Goal: Task Accomplishment & Management: Use online tool/utility

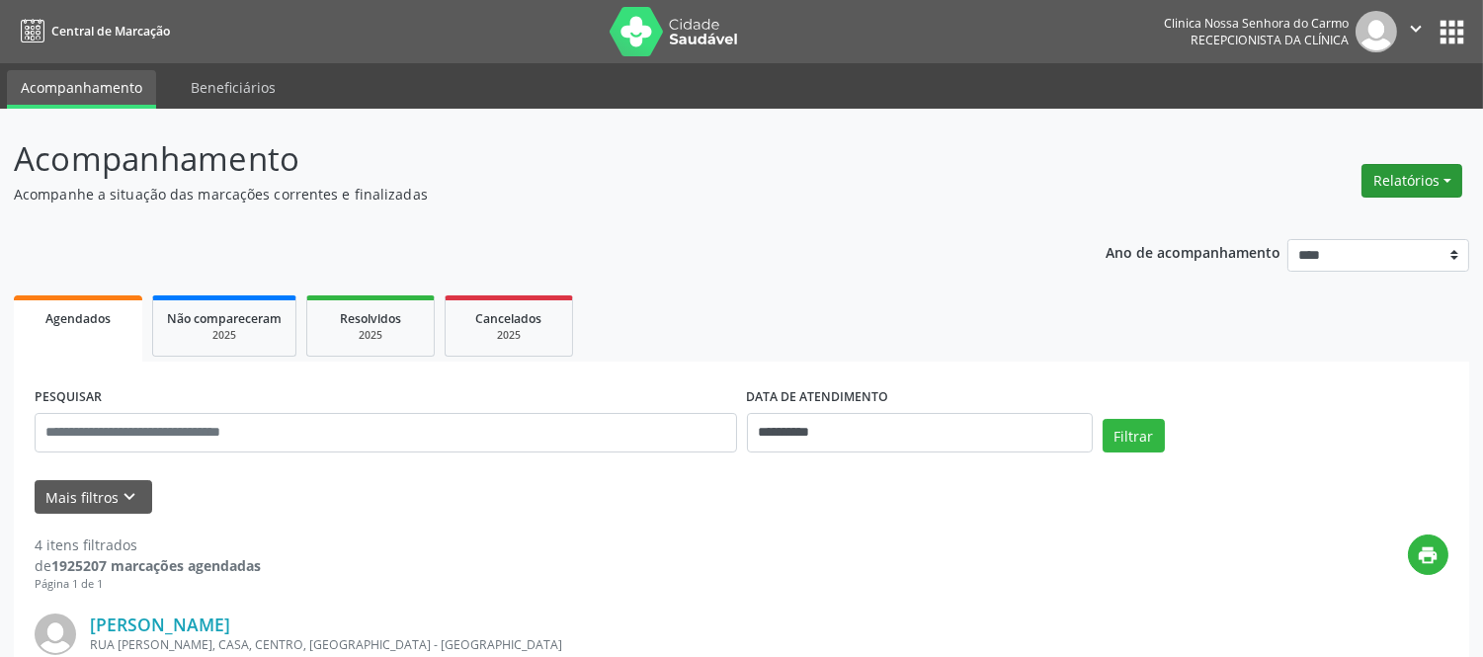
click at [1429, 172] on button "Relatórios" at bounding box center [1412, 181] width 101 height 34
click at [1339, 219] on link "Agendamentos" at bounding box center [1356, 222] width 212 height 28
select select "*"
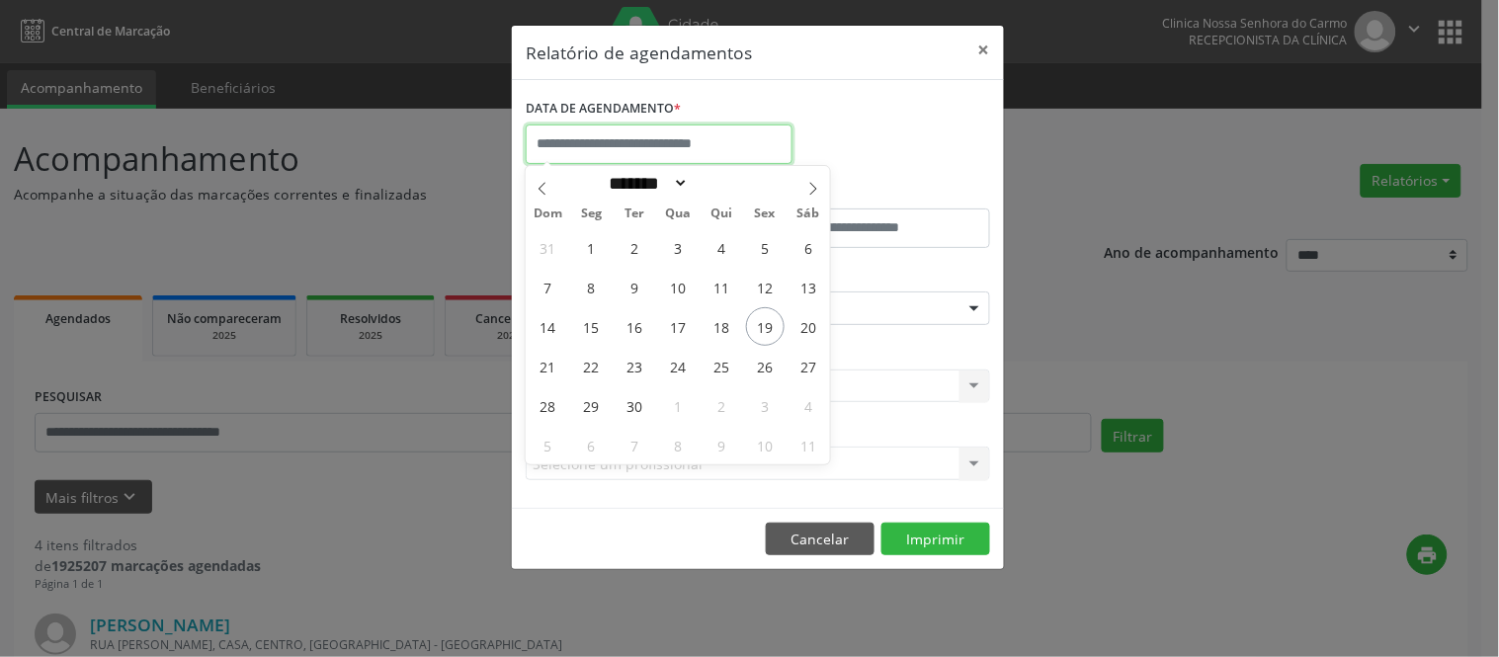
click at [744, 151] on input "text" at bounding box center [659, 144] width 267 height 40
click at [768, 324] on span "19" at bounding box center [765, 326] width 39 height 39
type input "**********"
click at [765, 322] on span "19" at bounding box center [765, 326] width 39 height 39
click at [765, 322] on div "Seleciona uma especialidade" at bounding box center [758, 308] width 464 height 34
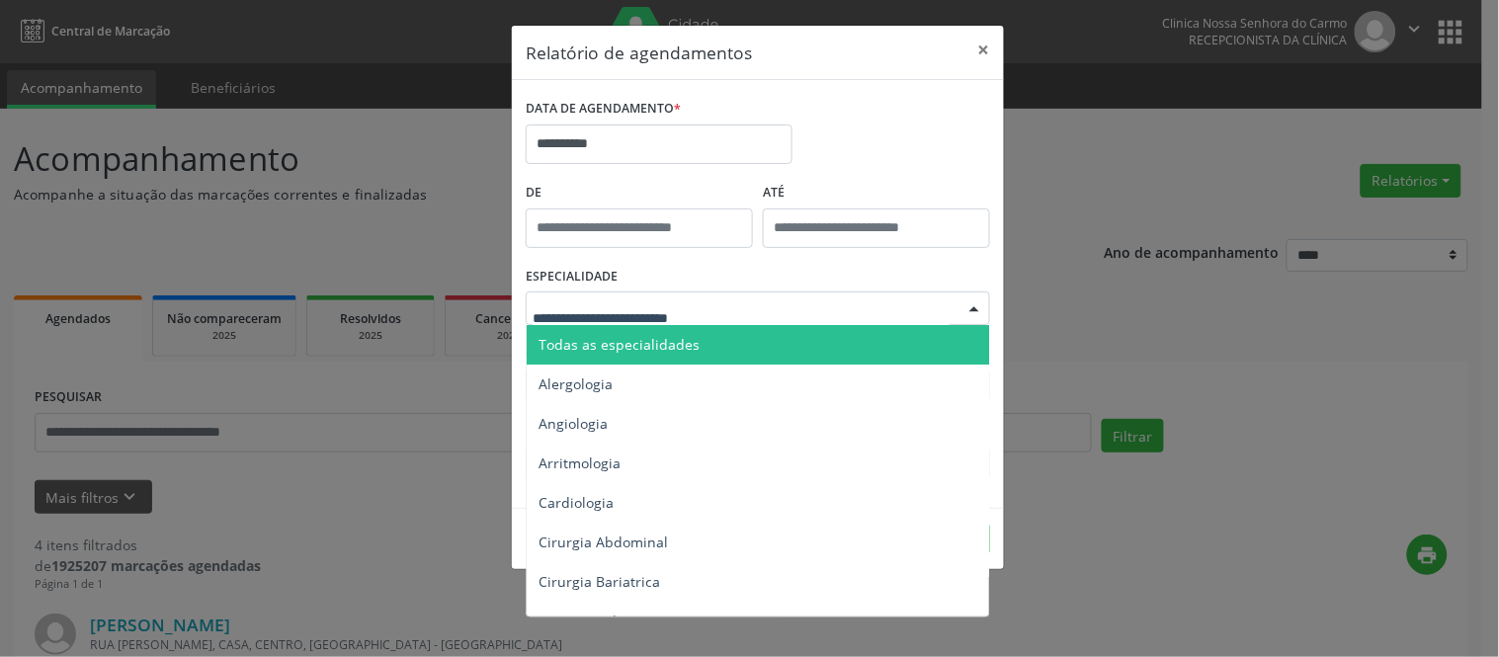
click at [696, 339] on span "Todas as especialidades" at bounding box center [759, 345] width 465 height 40
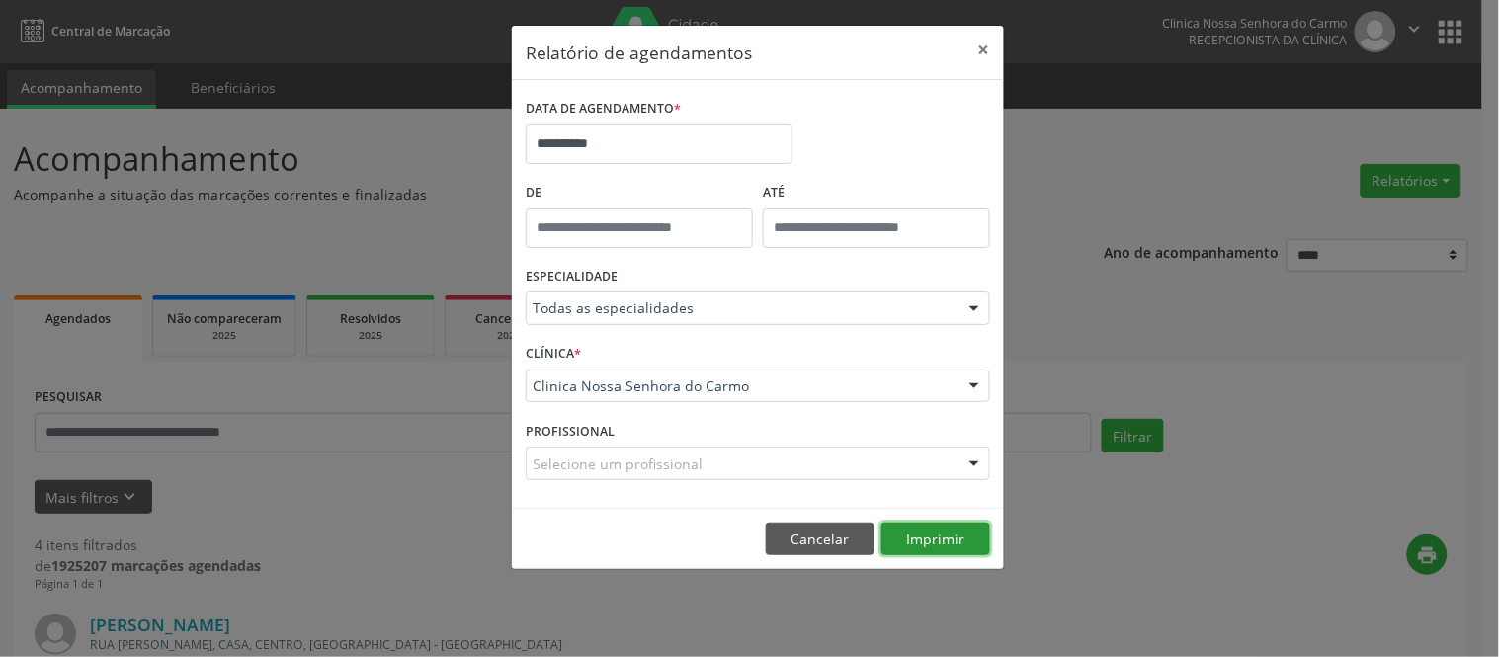
click at [944, 539] on button "Imprimir" at bounding box center [935, 540] width 109 height 34
